Goal: Transaction & Acquisition: Obtain resource

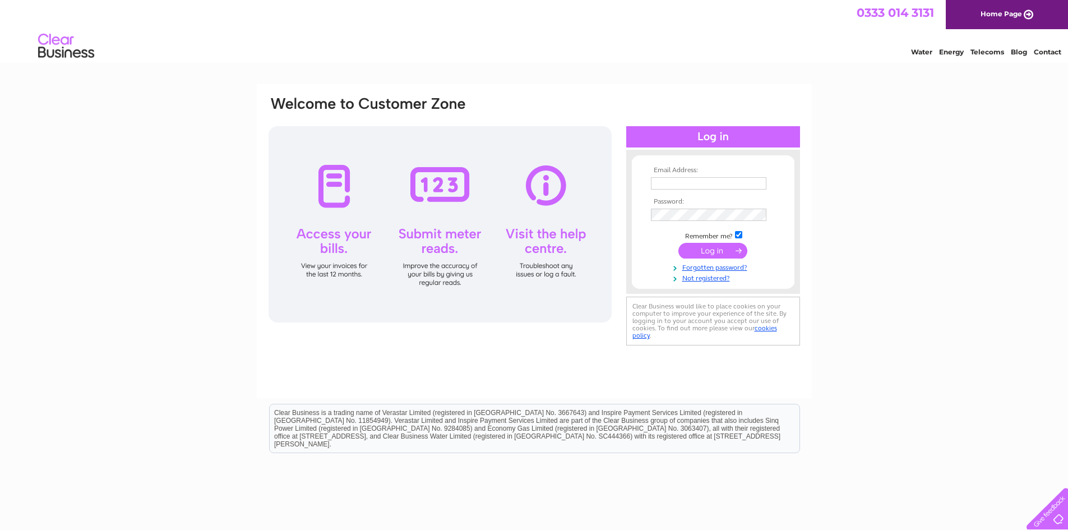
type input "[EMAIL_ADDRESS][DOMAIN_NAME]"
click at [705, 250] on input "submit" at bounding box center [712, 251] width 69 height 16
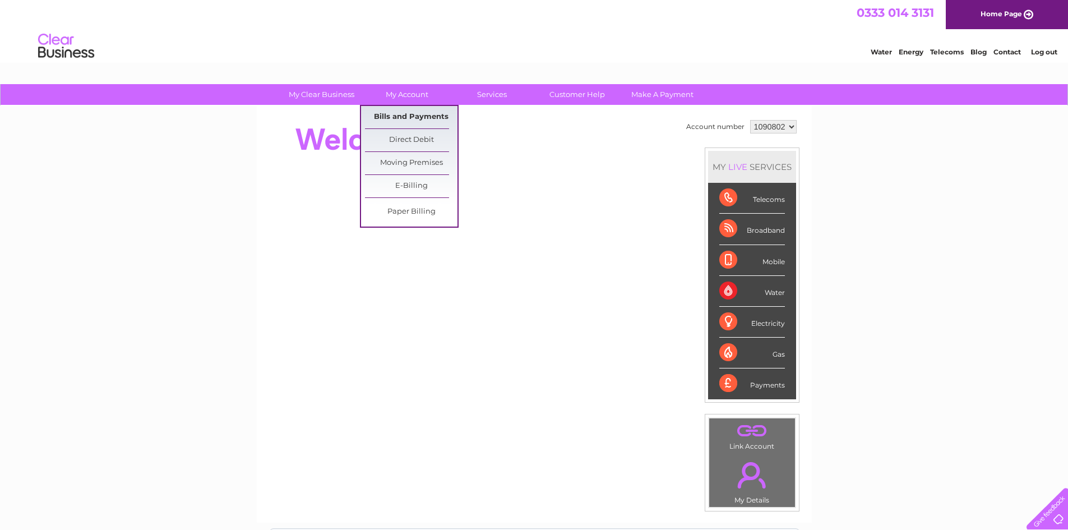
click at [418, 110] on link "Bills and Payments" at bounding box center [411, 117] width 92 height 22
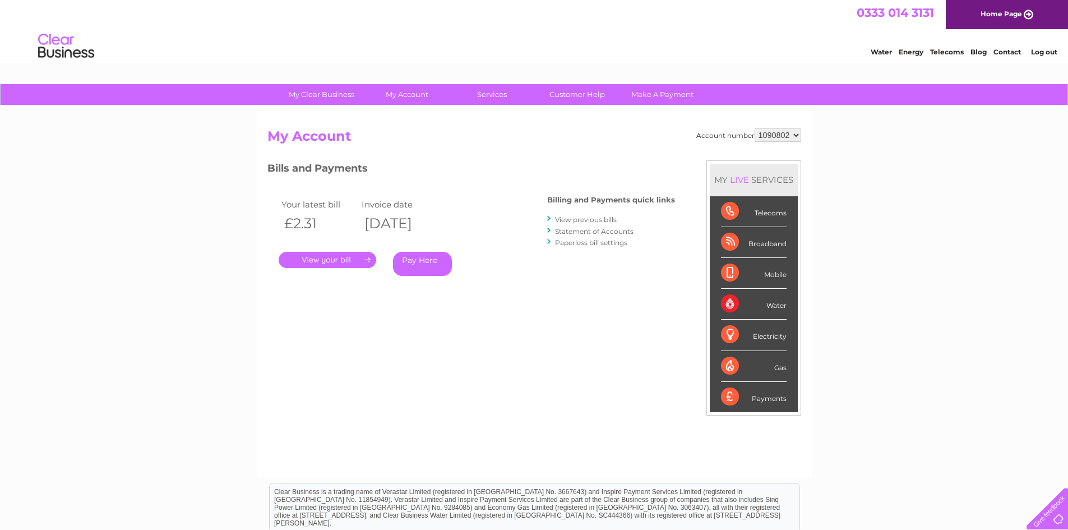
click at [319, 262] on link "." at bounding box center [328, 260] width 98 height 16
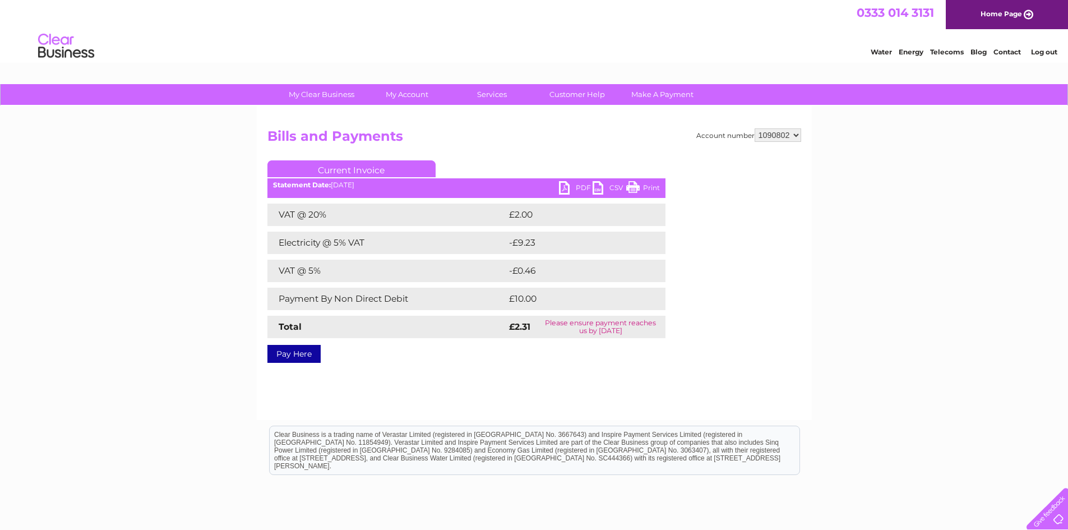
click at [563, 183] on link "PDF" at bounding box center [576, 189] width 34 height 16
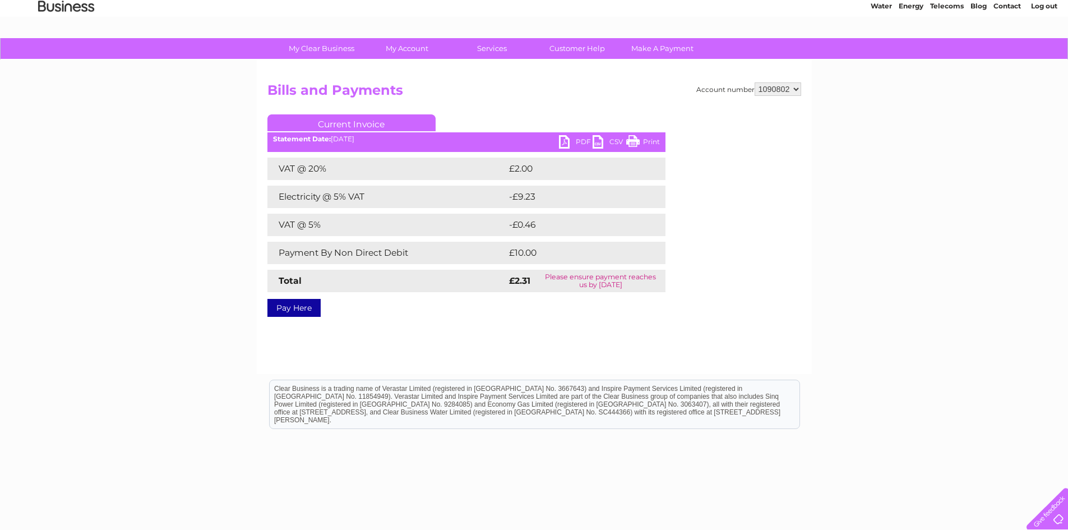
scroll to position [90, 0]
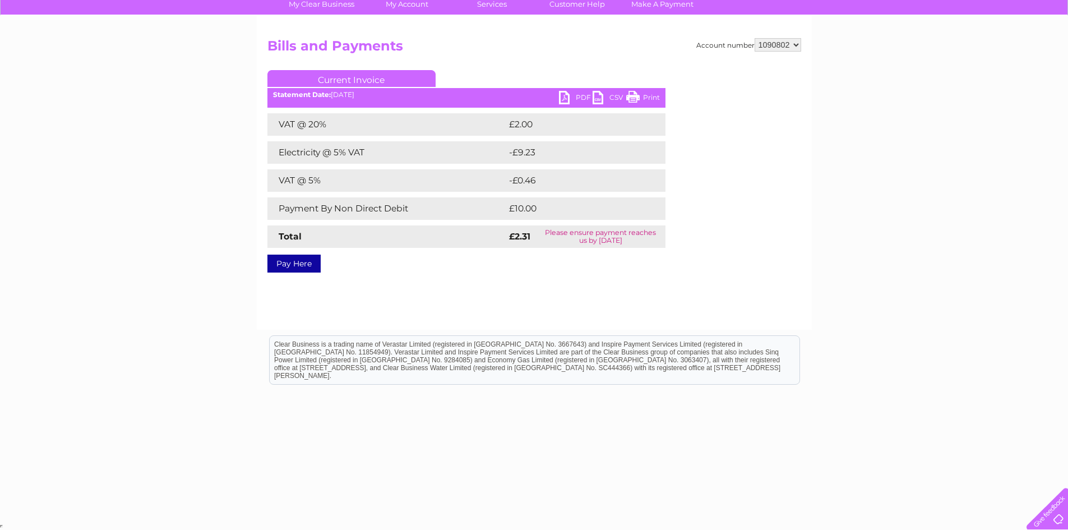
click at [791, 37] on div "Account number 1090802 Bills and Payments Current Invoice PDF CSV Print VAT @ 2…" at bounding box center [534, 173] width 555 height 314
click at [796, 49] on select "1090802" at bounding box center [777, 44] width 47 height 13
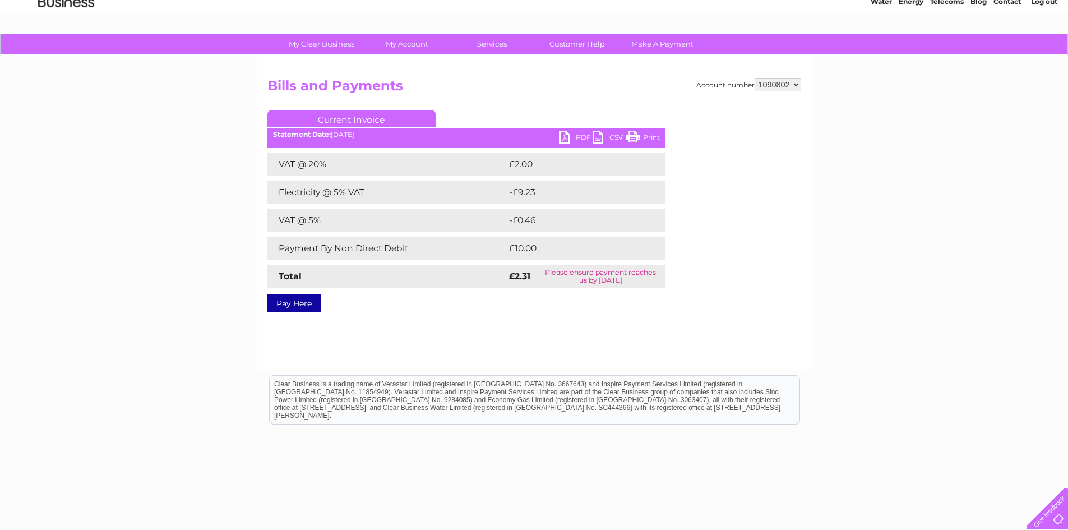
scroll to position [0, 0]
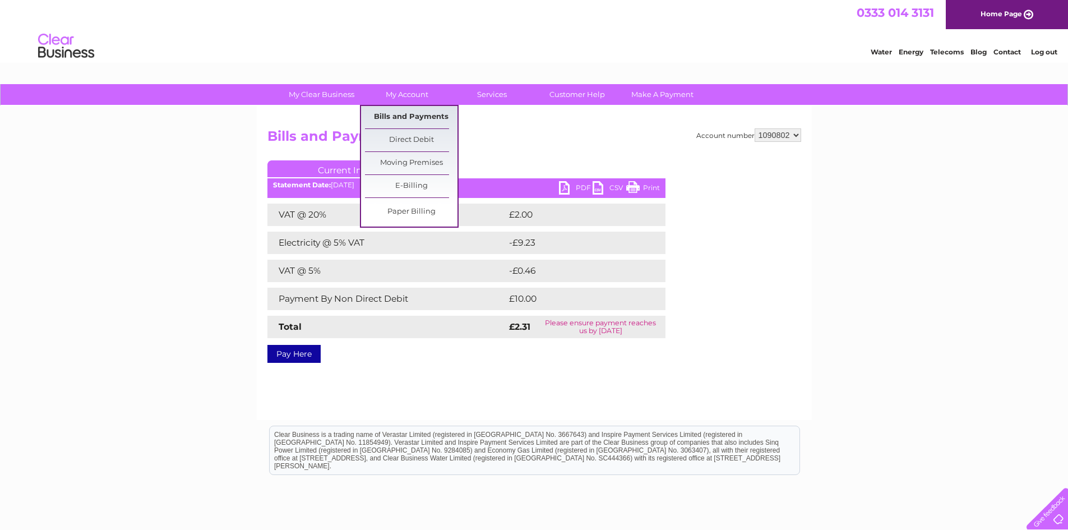
click at [399, 117] on link "Bills and Payments" at bounding box center [411, 117] width 92 height 22
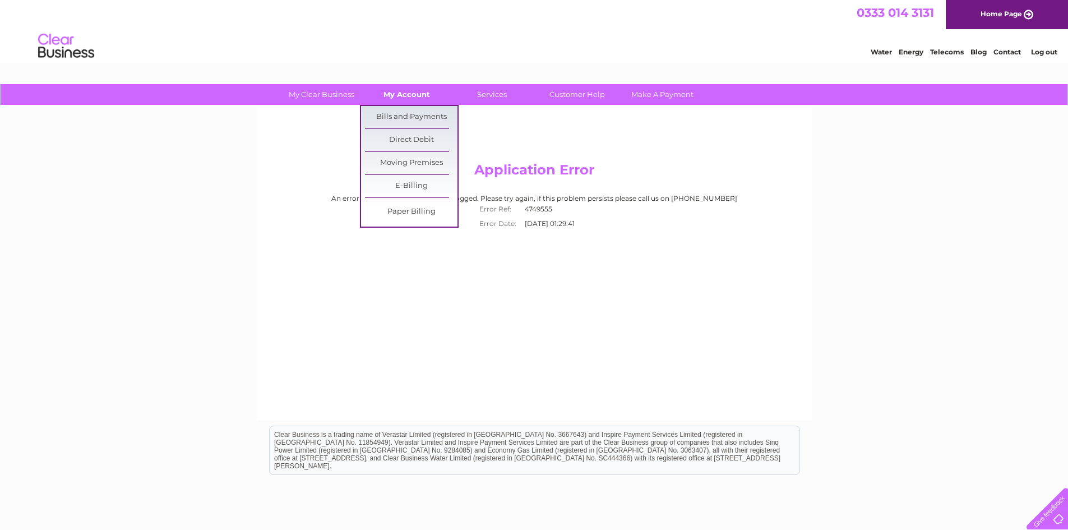
click at [409, 94] on link "My Account" at bounding box center [406, 94] width 92 height 21
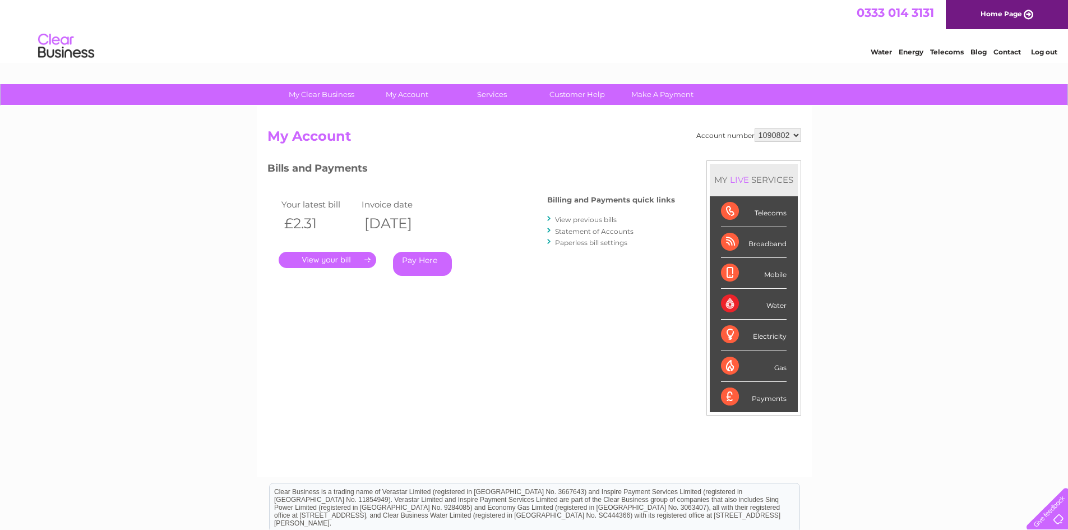
click at [576, 218] on link "View previous bills" at bounding box center [586, 219] width 62 height 8
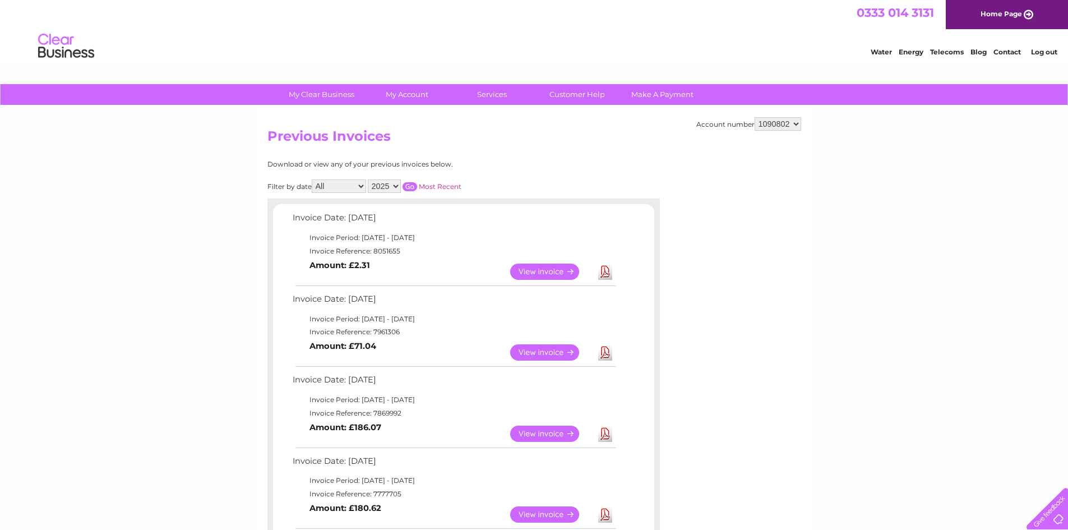
click at [546, 351] on link "View" at bounding box center [551, 352] width 82 height 16
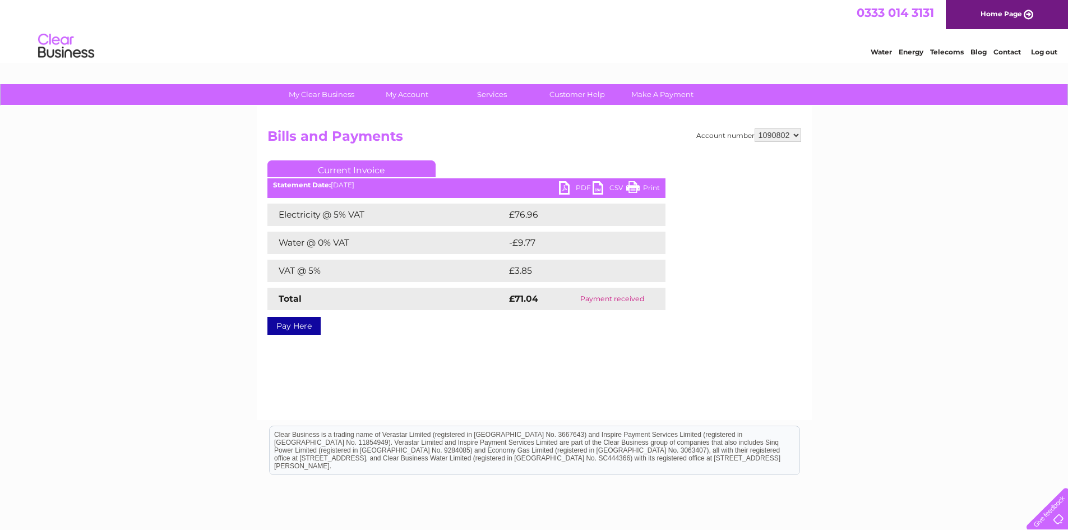
click at [570, 183] on link "PDF" at bounding box center [576, 189] width 34 height 16
